Goal: Task Accomplishment & Management: Use online tool/utility

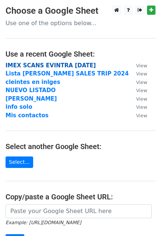
click at [30, 65] on strong "IMEX SCANS EVINTRA 22-5-2025" at bounding box center [51, 65] width 90 height 7
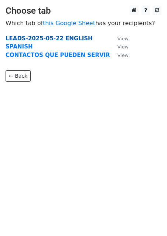
click at [40, 40] on strong "LEADS-2025-05-22 ENGLISH" at bounding box center [49, 38] width 87 height 7
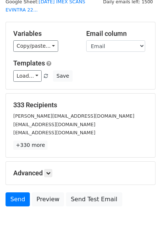
scroll to position [50, 0]
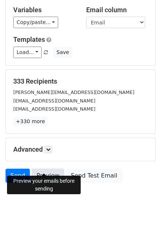
click at [49, 168] on link "Preview" at bounding box center [48, 175] width 32 height 14
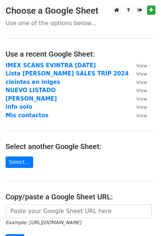
scroll to position [37, 0]
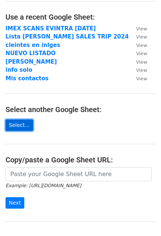
click at [25, 125] on link "Select..." at bounding box center [20, 124] width 28 height 11
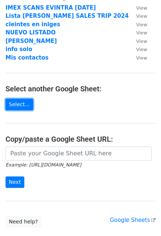
scroll to position [0, 0]
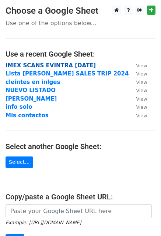
click at [59, 65] on strong "IMEX SCANS EVINTRA 22-5-2025" at bounding box center [51, 65] width 90 height 7
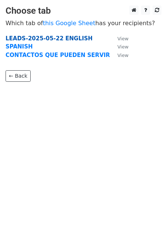
click at [32, 37] on strong "LEADS-2025-05-22 ENGLISH" at bounding box center [49, 38] width 87 height 7
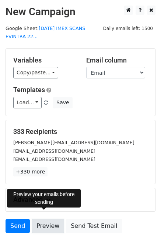
click at [44, 219] on link "Preview" at bounding box center [48, 226] width 32 height 14
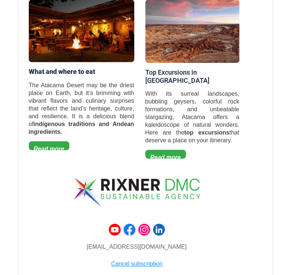
scroll to position [1699, 0]
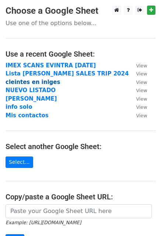
click at [37, 82] on strong "cleintes en inlges" at bounding box center [33, 82] width 55 height 7
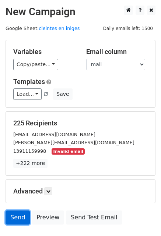
click at [22, 217] on link "Send" at bounding box center [18, 217] width 24 height 14
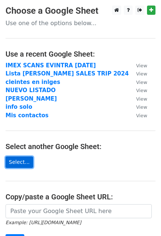
click at [13, 164] on link "Select..." at bounding box center [20, 161] width 28 height 11
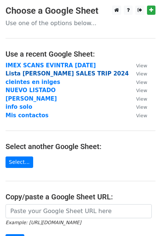
click at [55, 72] on strong "Lista [PERSON_NAME] SALES TRIP 2024" at bounding box center [67, 73] width 123 height 7
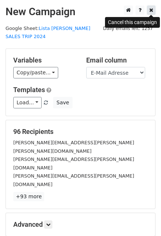
click at [155, 11] on link at bounding box center [151, 10] width 8 height 9
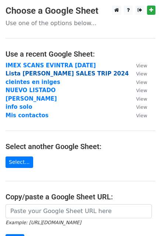
click at [37, 74] on strong "Lista [PERSON_NAME] SALES TRIP 2024" at bounding box center [67, 73] width 123 height 7
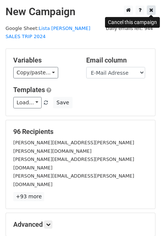
click at [152, 10] on icon at bounding box center [152, 9] width 4 height 5
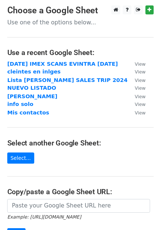
scroll to position [74, 0]
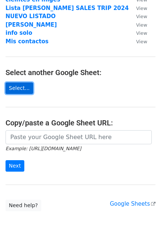
click at [22, 88] on link "Select..." at bounding box center [20, 87] width 28 height 11
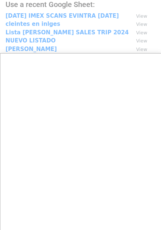
scroll to position [37, 0]
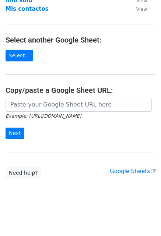
scroll to position [107, 0]
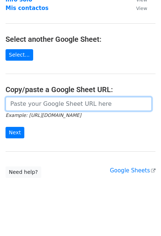
click at [43, 97] on input "url" at bounding box center [79, 104] width 147 height 14
paste input "[URL][DOMAIN_NAME]"
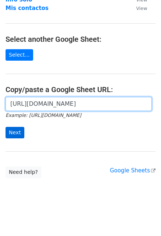
type input "[URL][DOMAIN_NAME]"
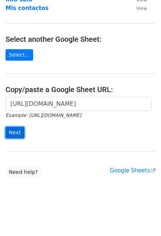
click at [13, 131] on input "Next" at bounding box center [15, 132] width 19 height 11
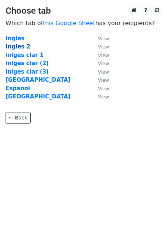
click at [16, 46] on strong "Ingles 2" at bounding box center [18, 46] width 25 height 7
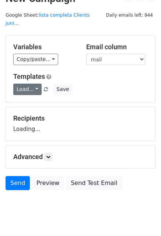
scroll to position [21, 0]
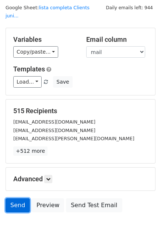
click at [17, 198] on link "Send" at bounding box center [18, 205] width 24 height 14
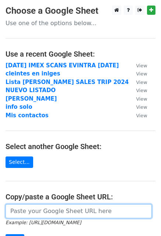
drag, startPoint x: 35, startPoint y: 210, endPoint x: 40, endPoint y: 212, distance: 4.8
click at [35, 210] on input "url" at bounding box center [79, 211] width 147 height 14
paste input "https://docs.google.com/spreadsheets/d/1kkiwrfOi-ZYJB5uOFrffpCWy_L727zPAKVkc06d…"
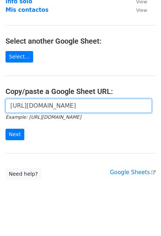
scroll to position [107, 0]
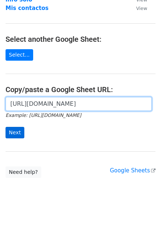
type input "https://docs.google.com/spreadsheets/d/1kkiwrfOi-ZYJB5uOFrffpCWy_L727zPAKVkc06d…"
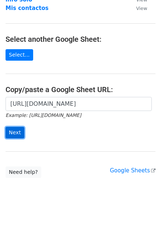
scroll to position [0, 0]
click at [14, 133] on input "Next" at bounding box center [15, 132] width 19 height 11
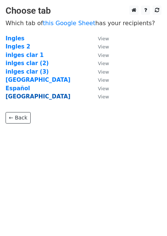
click at [24, 99] on strong "[GEOGRAPHIC_DATA]" at bounding box center [38, 96] width 65 height 7
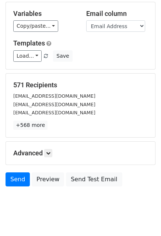
scroll to position [50, 0]
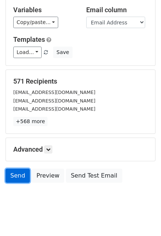
click at [20, 170] on link "Send" at bounding box center [18, 175] width 24 height 14
